Goal: Navigation & Orientation: Find specific page/section

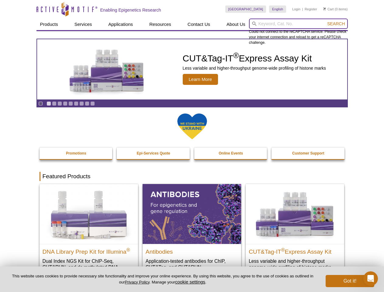
click at [298, 24] on input "search" at bounding box center [298, 24] width 99 height 10
click at [336, 24] on span "Search" at bounding box center [336, 23] width 18 height 5
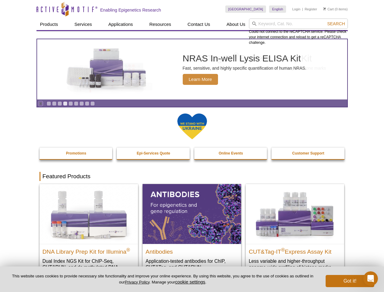
click at [40, 103] on icon "Pause" at bounding box center [41, 104] width 4 height 4
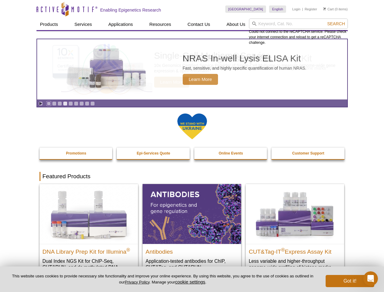
click at [49, 103] on link "Go to slide 1" at bounding box center [49, 103] width 5 height 5
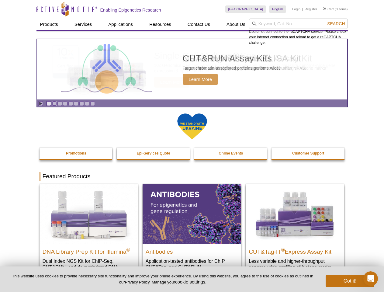
click at [54, 103] on link "Go to slide 2" at bounding box center [54, 103] width 5 height 5
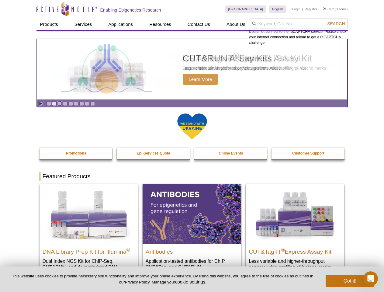
click at [60, 103] on link "Go to slide 3" at bounding box center [59, 103] width 5 height 5
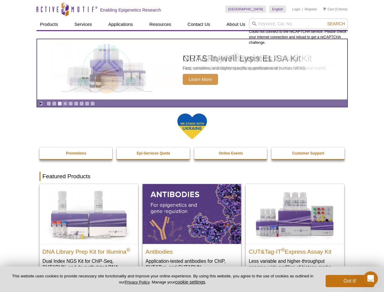
click at [65, 103] on link "Go to slide 4" at bounding box center [65, 103] width 5 height 5
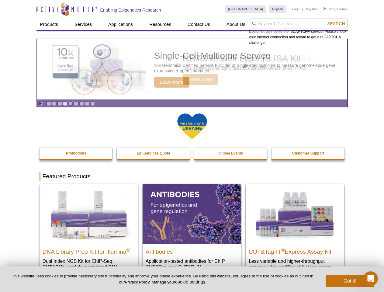
click at [71, 103] on link "Go to slide 5" at bounding box center [70, 103] width 5 height 5
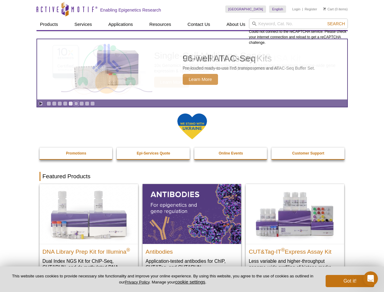
click at [76, 103] on link "Go to slide 6" at bounding box center [76, 103] width 5 height 5
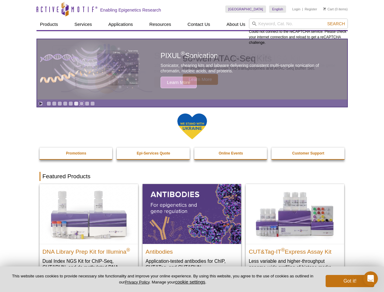
click at [82, 103] on link "Go to slide 7" at bounding box center [81, 103] width 5 height 5
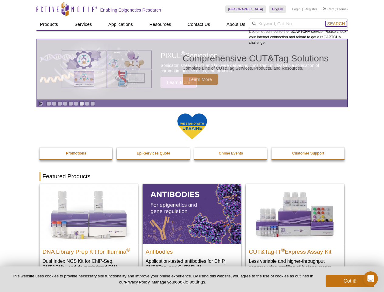
click at [336, 24] on span "Search" at bounding box center [336, 23] width 18 height 5
